Goal: Task Accomplishment & Management: Manage account settings

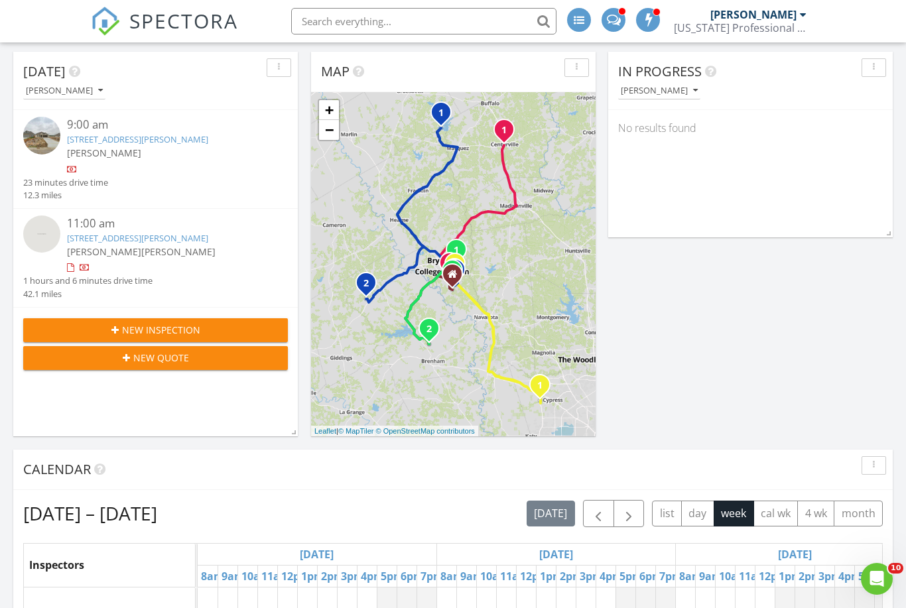
scroll to position [125, 0]
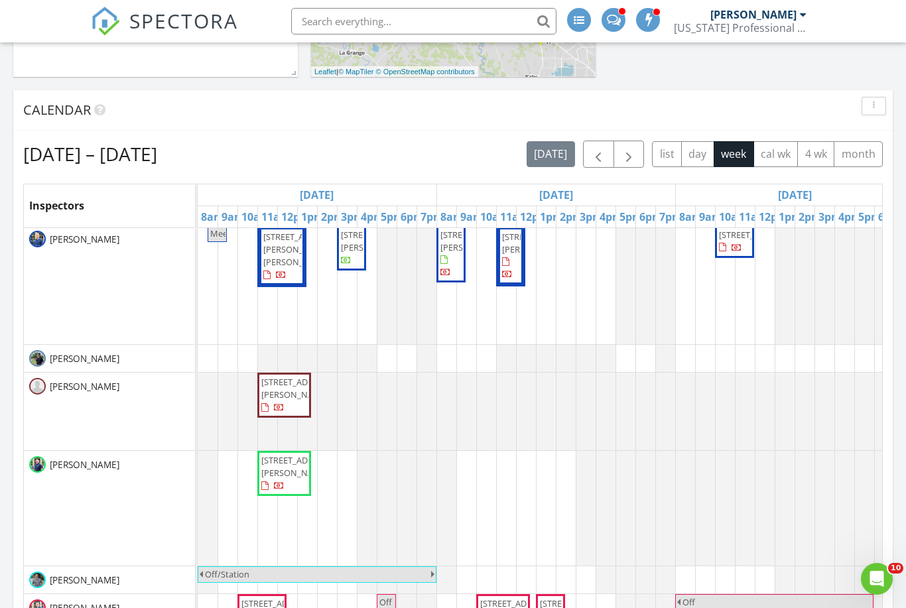
scroll to position [1, 0]
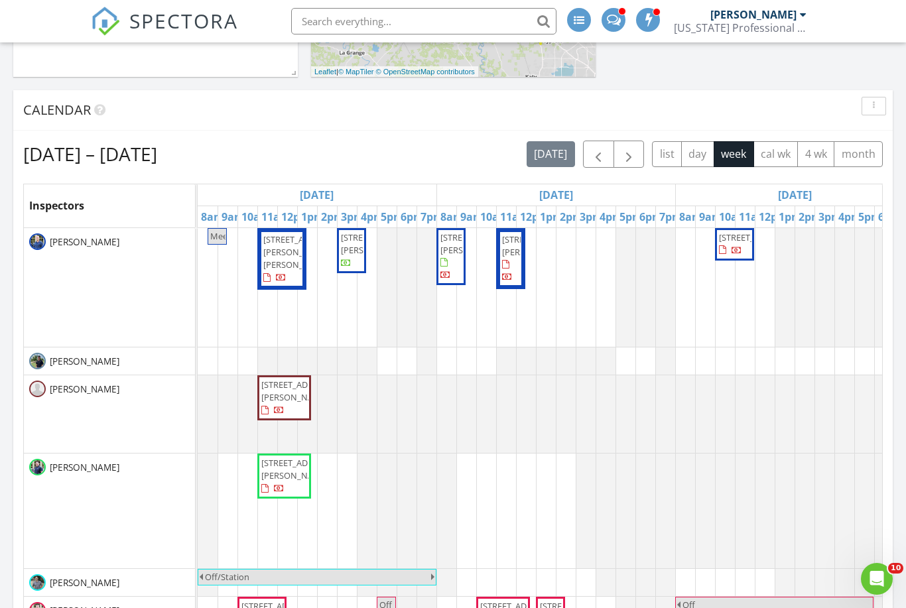
click at [773, 156] on button "cal wk" at bounding box center [775, 154] width 45 height 26
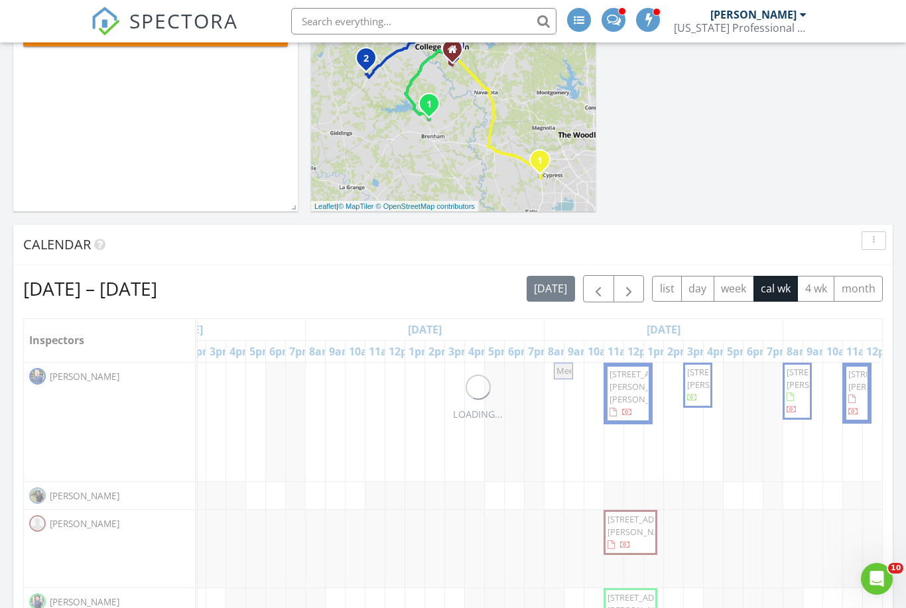
click at [603, 287] on span "button" at bounding box center [598, 289] width 16 height 16
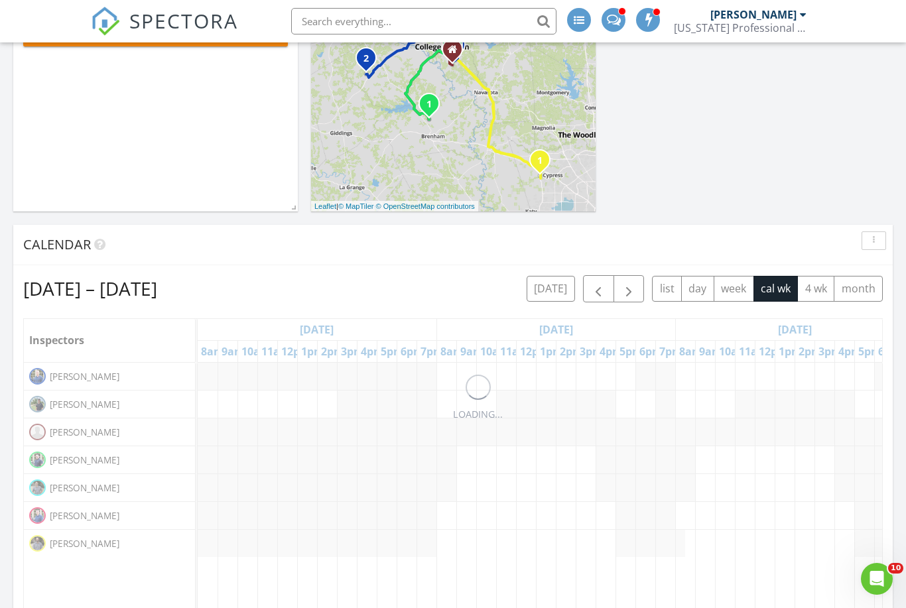
click at [628, 292] on span "button" at bounding box center [629, 289] width 16 height 16
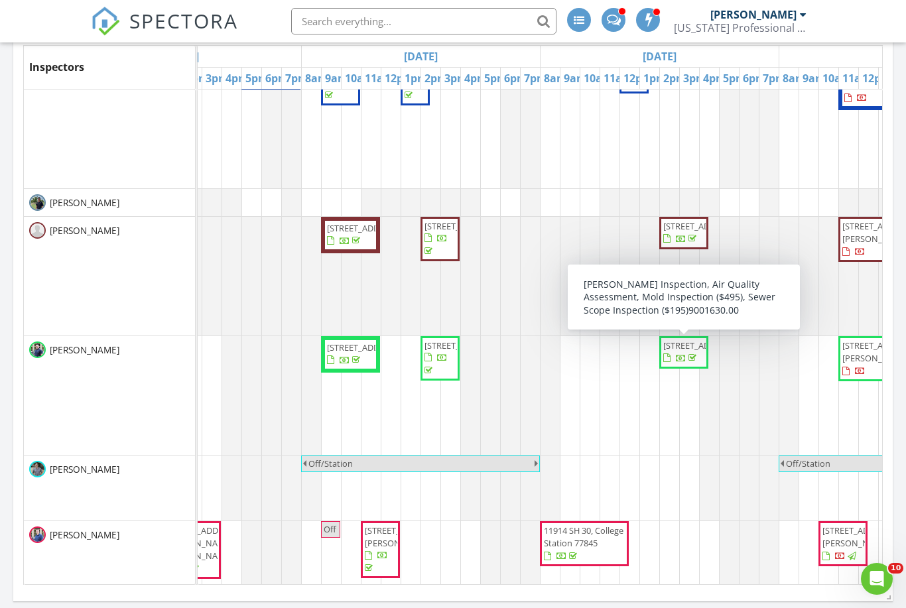
click at [685, 351] on span "2301 W Creek Ln, College Station 77845" at bounding box center [700, 345] width 74 height 12
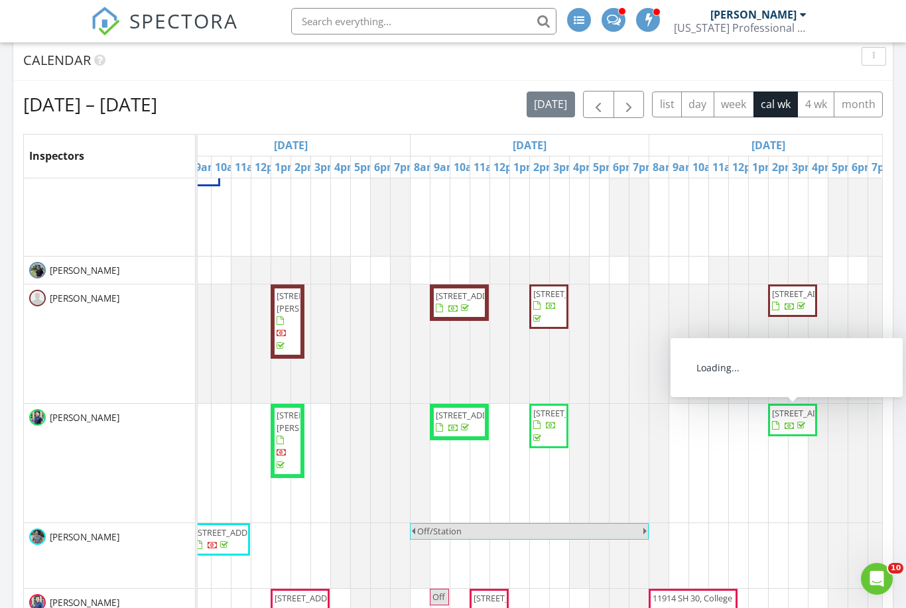
click at [792, 419] on span "2301 W Creek Ln, College Station 77845" at bounding box center [809, 413] width 74 height 12
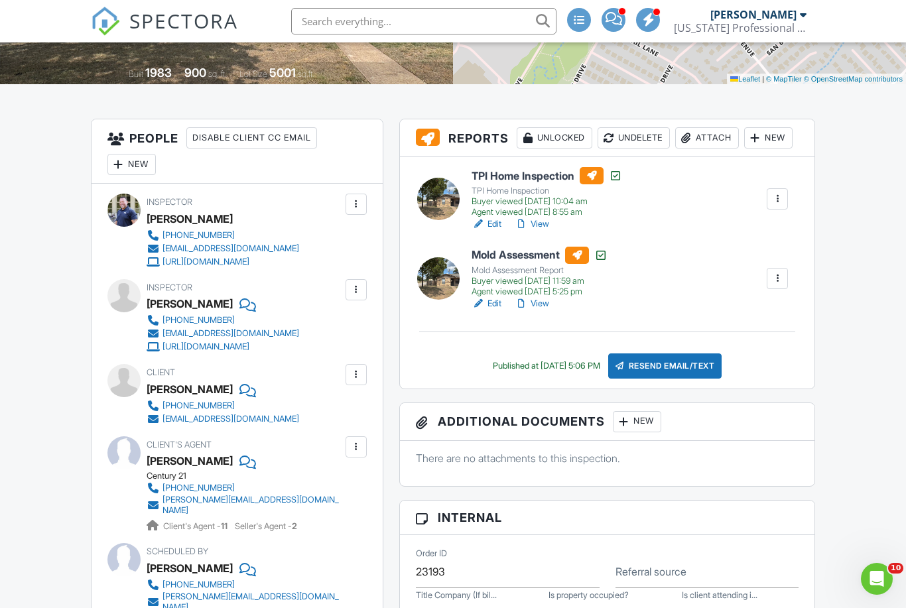
click at [675, 149] on div "Attach" at bounding box center [707, 137] width 64 height 21
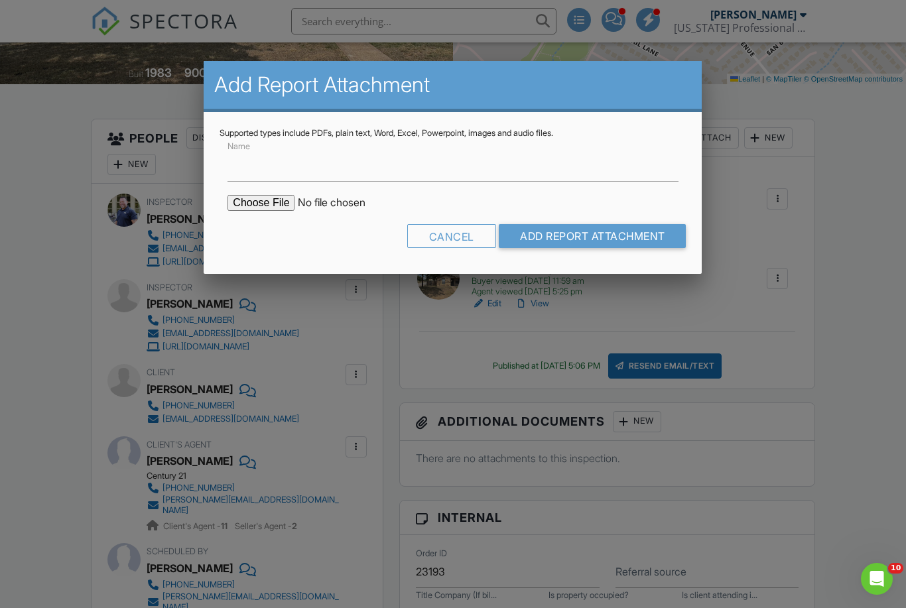
click at [261, 211] on input "file" at bounding box center [339, 203] width 225 height 16
type input "C:\fakepath\TXPRNP2-1881234.pdf"
click at [615, 245] on input "Add Report Attachment" at bounding box center [593, 236] width 188 height 24
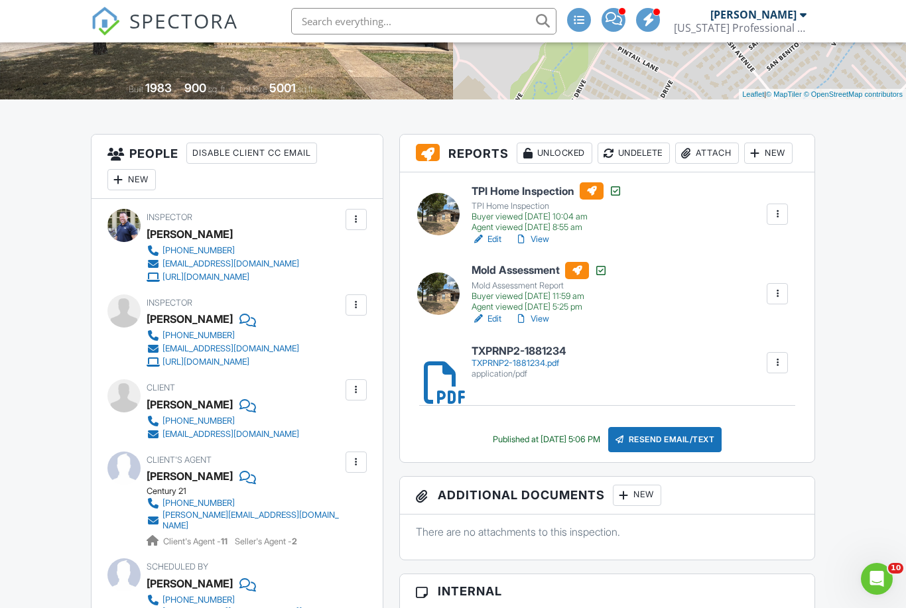
click at [675, 164] on div "Attach" at bounding box center [707, 153] width 64 height 21
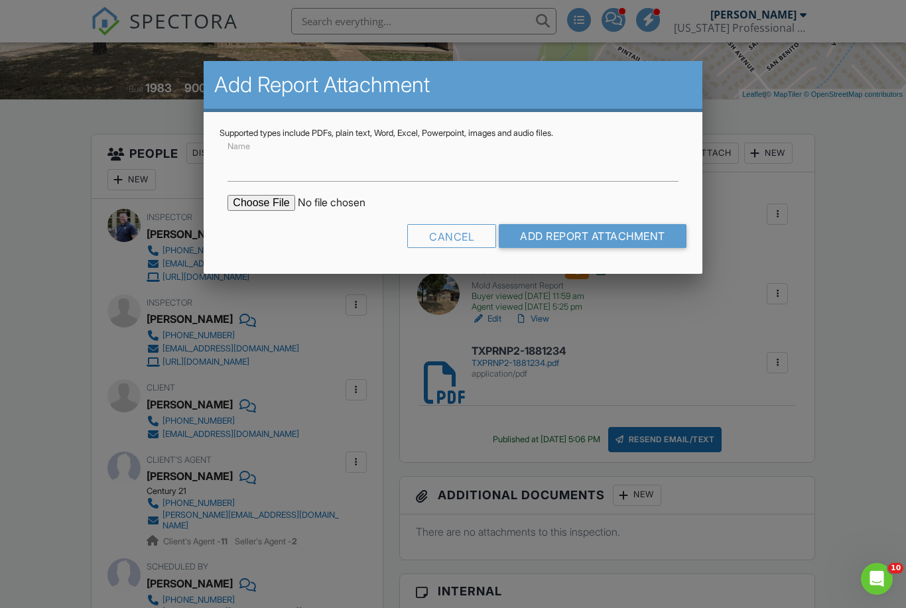
click at [262, 211] on input "file" at bounding box center [339, 203] width 225 height 16
type input "C:\fakepath\TXPRNP2-1881234-BP.pdf"
click at [635, 241] on input "Add Report Attachment" at bounding box center [593, 236] width 188 height 24
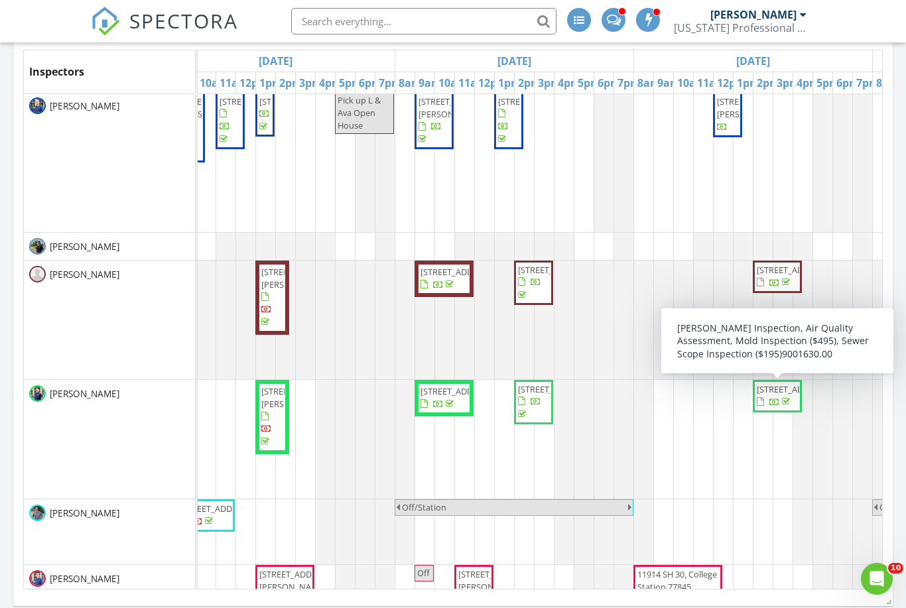
click at [773, 395] on span "2301 W Creek Ln, College Station 77845" at bounding box center [794, 389] width 74 height 12
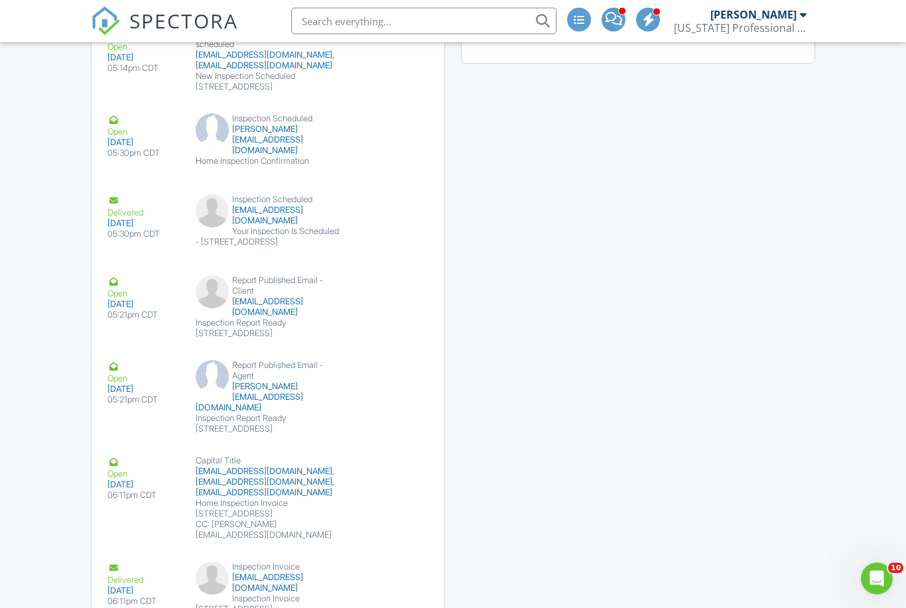
scroll to position [2281, 0]
click at [392, 333] on button "Resend" at bounding box center [389, 320] width 59 height 25
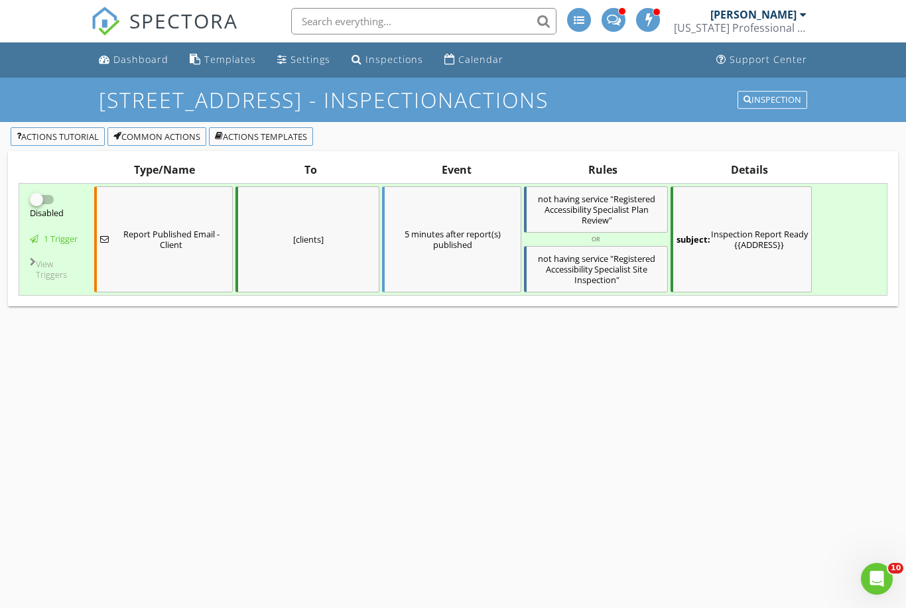
click at [782, 103] on div "Inspection" at bounding box center [772, 99] width 58 height 9
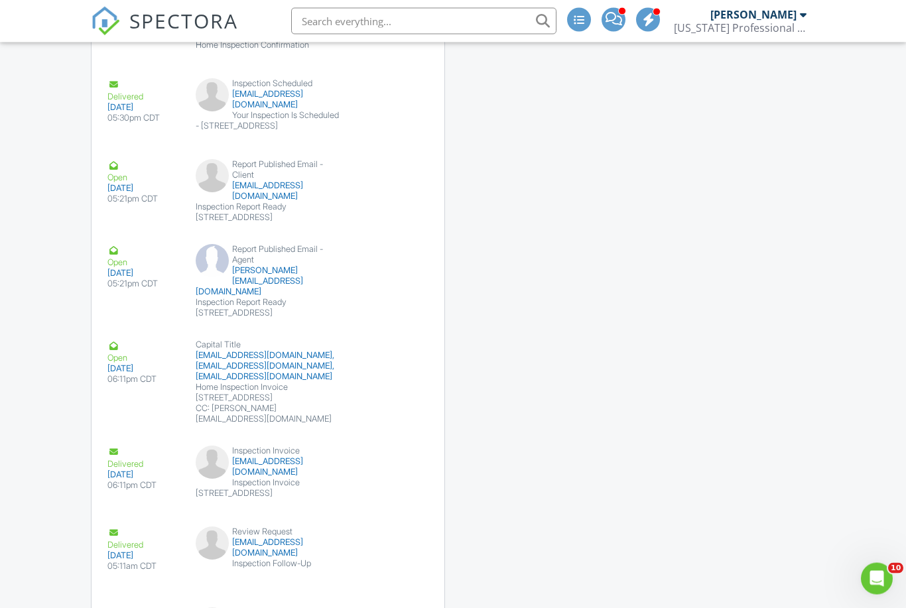
scroll to position [2397, 0]
click at [385, 302] on button "Resend" at bounding box center [389, 289] width 59 height 25
